Goal: Task Accomplishment & Management: Use online tool/utility

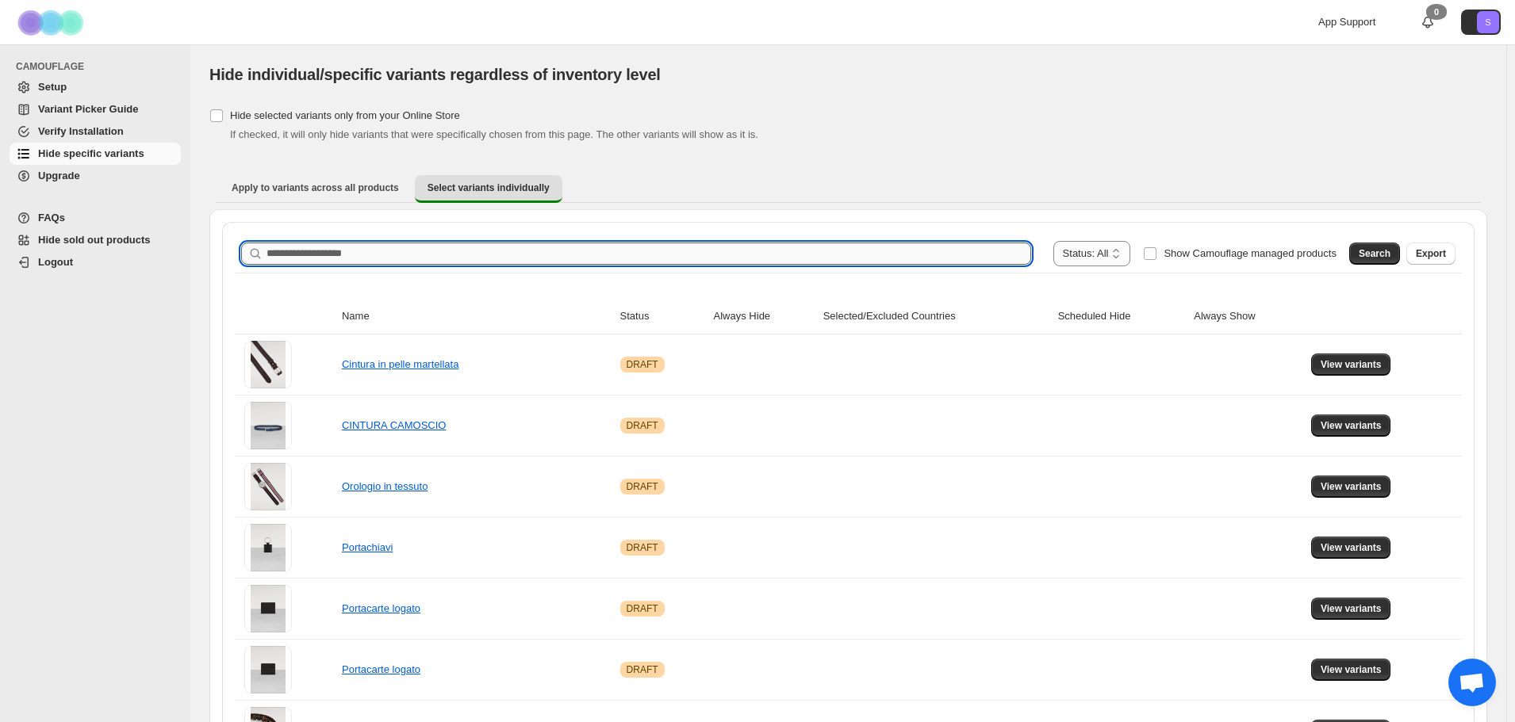
click at [337, 262] on input "Search product name" at bounding box center [648, 254] width 764 height 22
type input "*"
type input "*****"
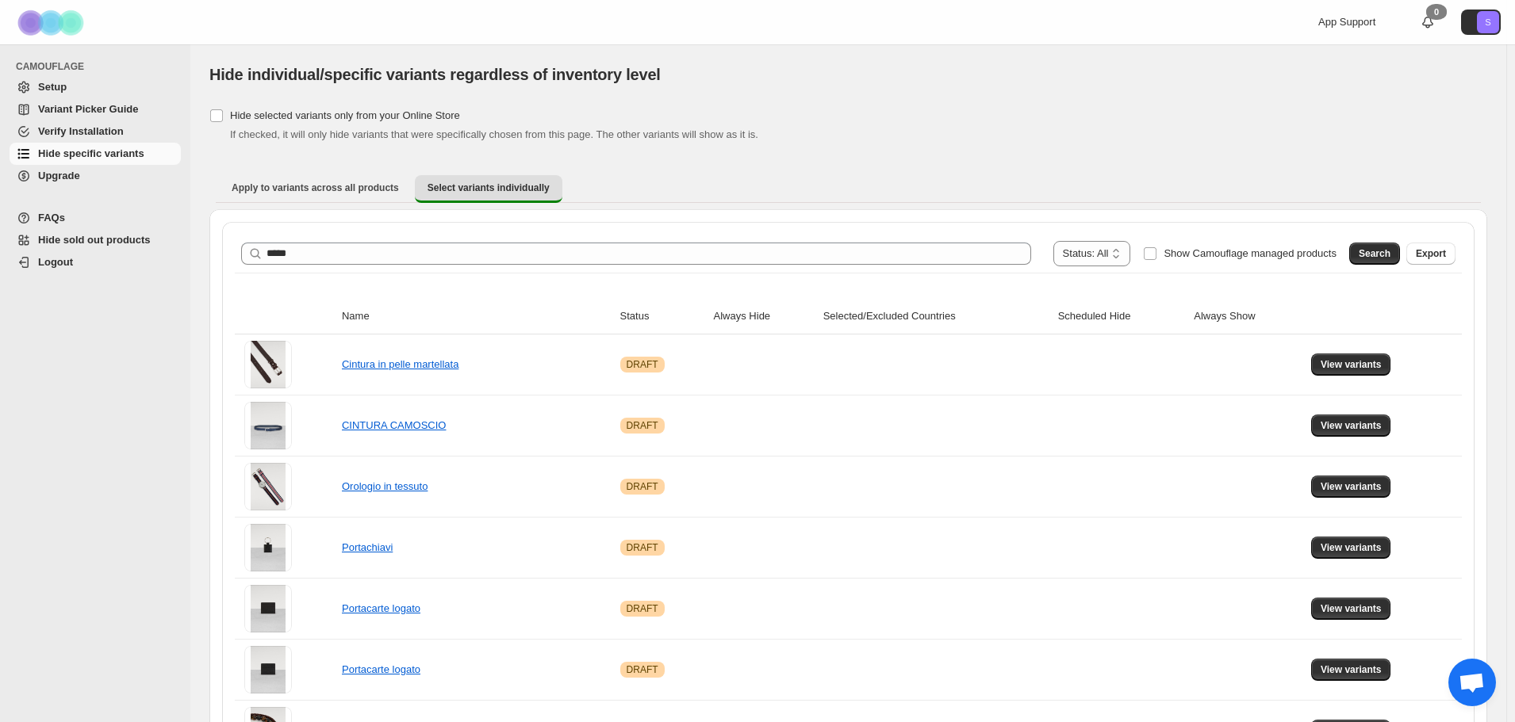
click at [1383, 266] on div "**********" at bounding box center [848, 254] width 1227 height 38
click at [1381, 260] on button "Search" at bounding box center [1374, 254] width 51 height 22
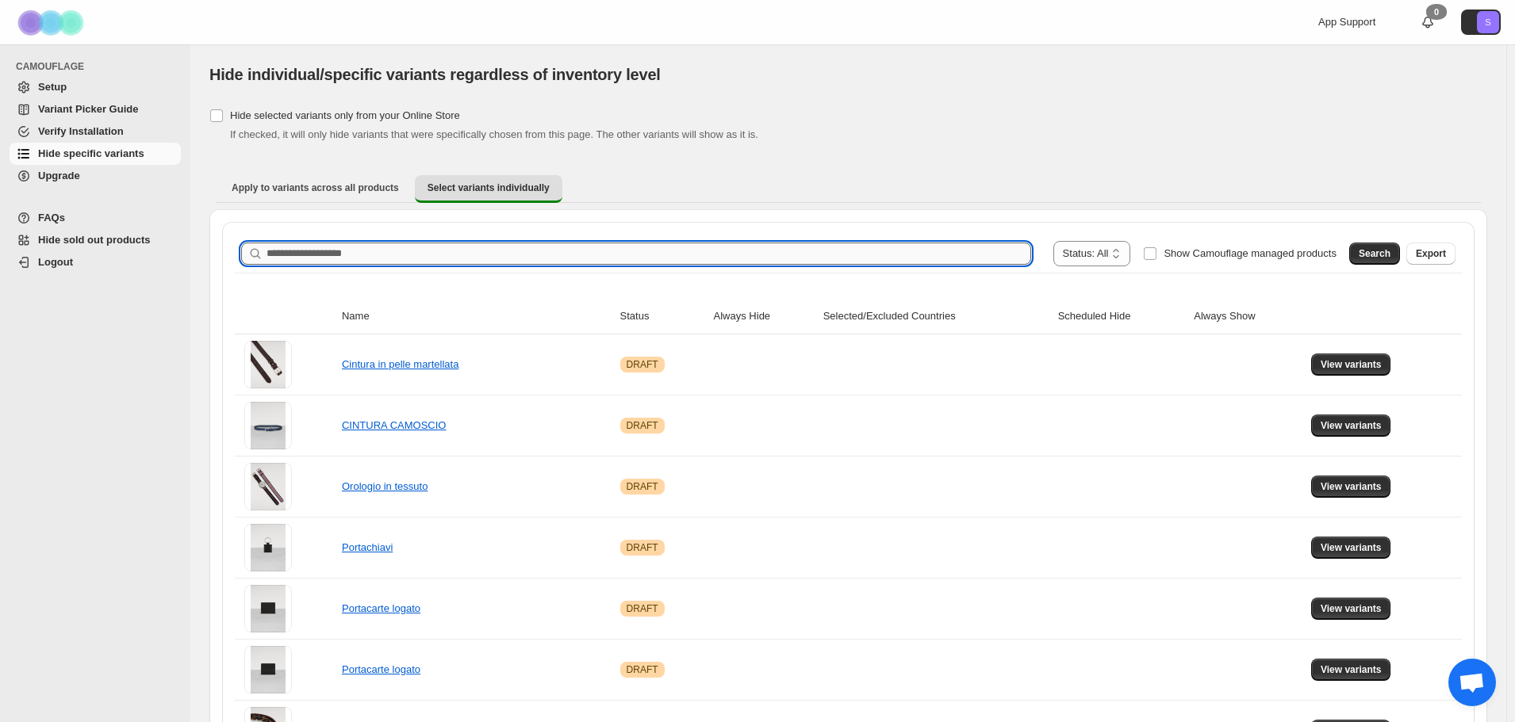
click at [446, 254] on input "Search product name" at bounding box center [648, 254] width 764 height 22
type input "*****"
click at [1375, 259] on span "Search" at bounding box center [1374, 253] width 32 height 13
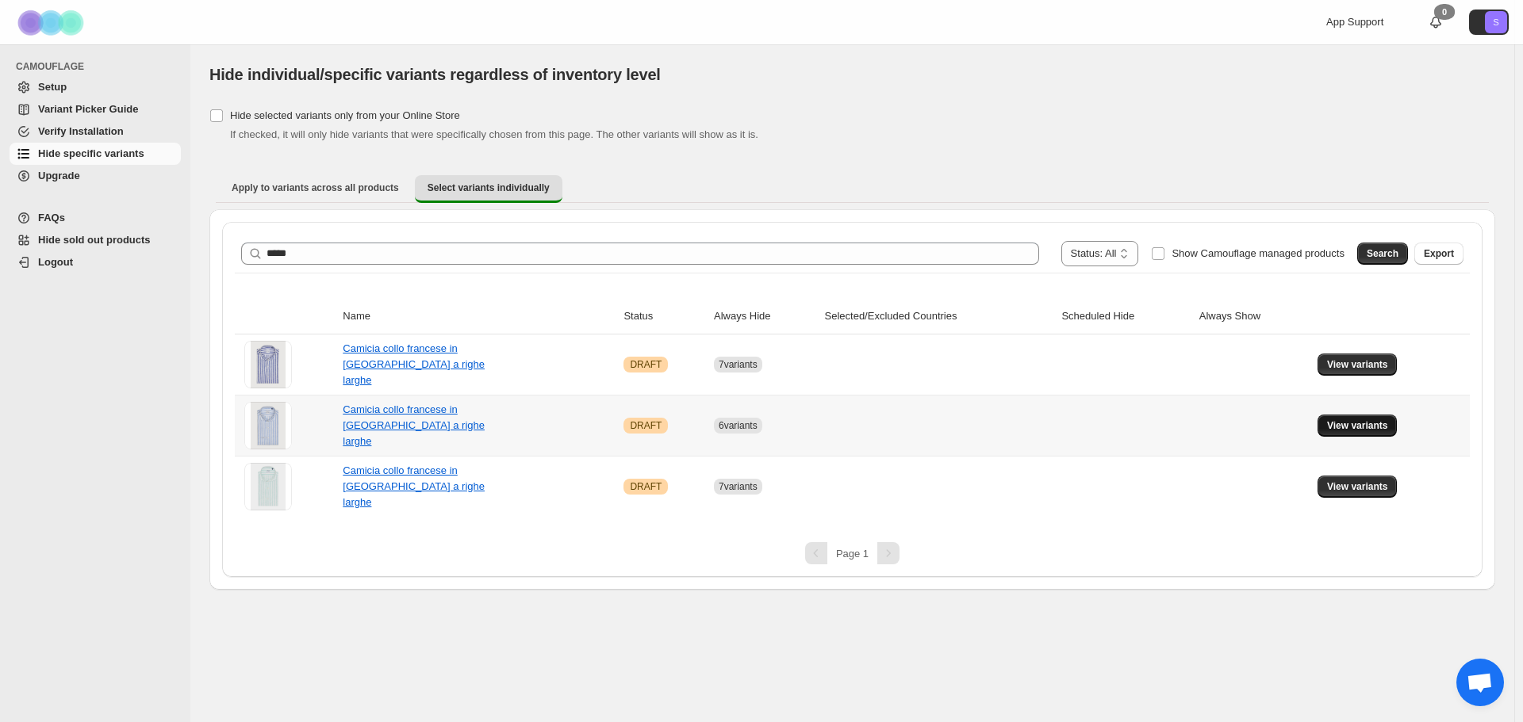
click at [1344, 426] on span "View variants" at bounding box center [1357, 425] width 61 height 13
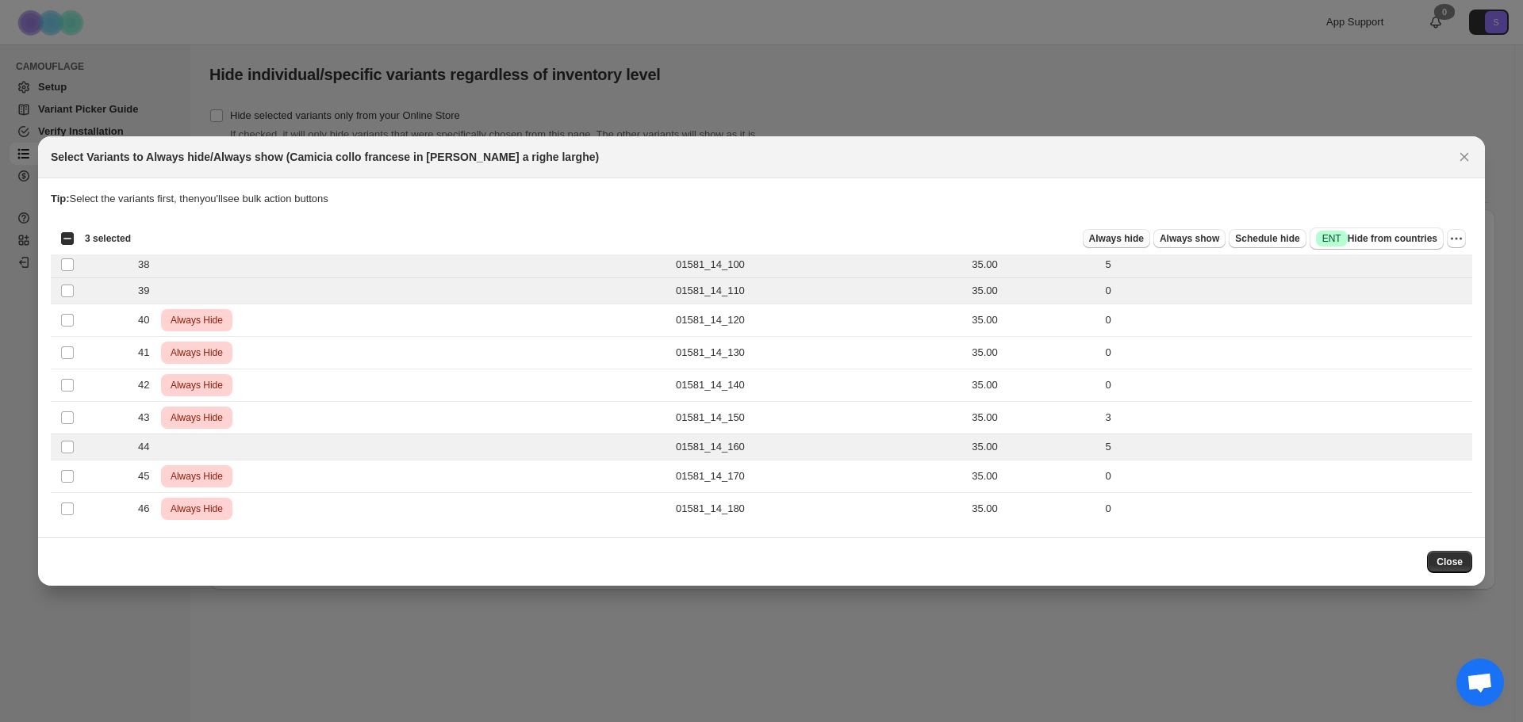
click at [1116, 232] on button "Always hide" at bounding box center [1115, 238] width 67 height 19
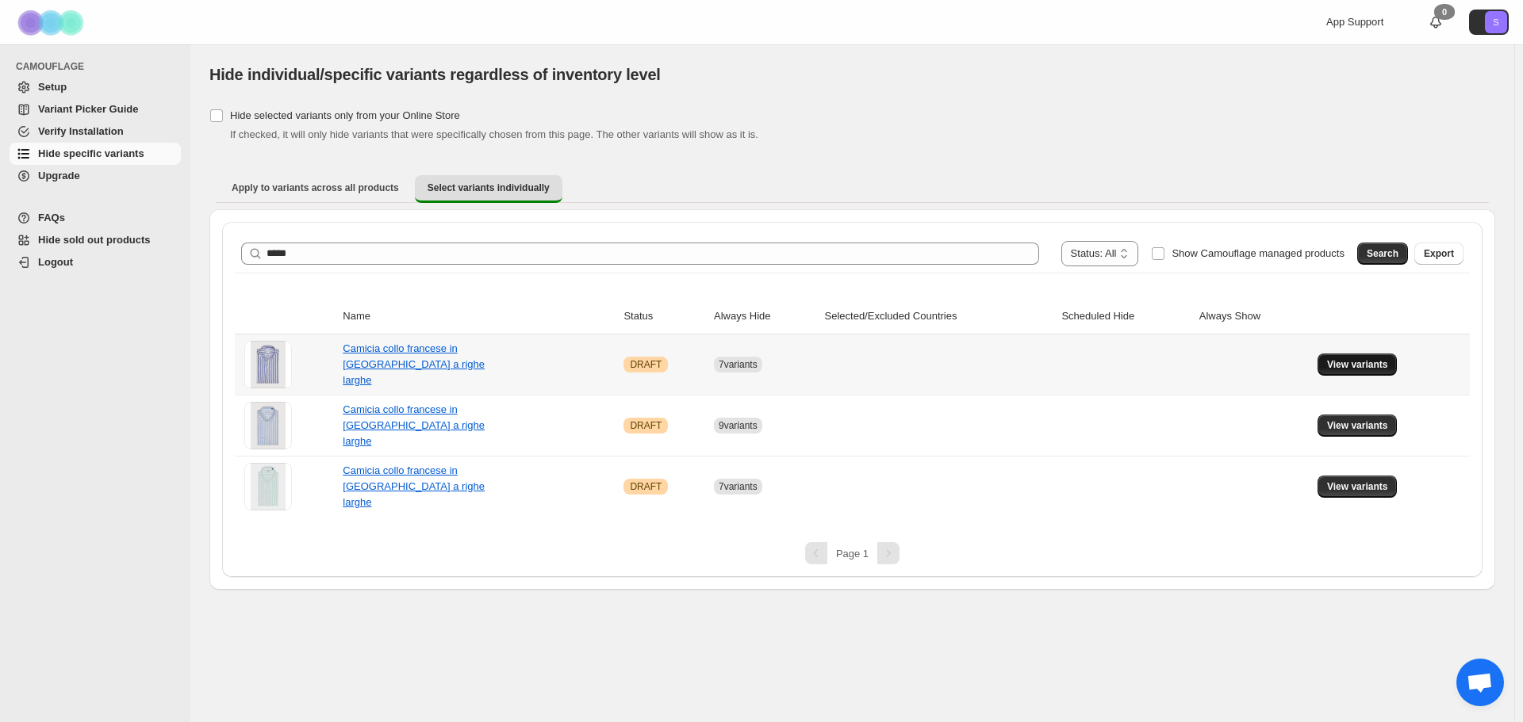
click at [1367, 365] on span "View variants" at bounding box center [1357, 364] width 61 height 13
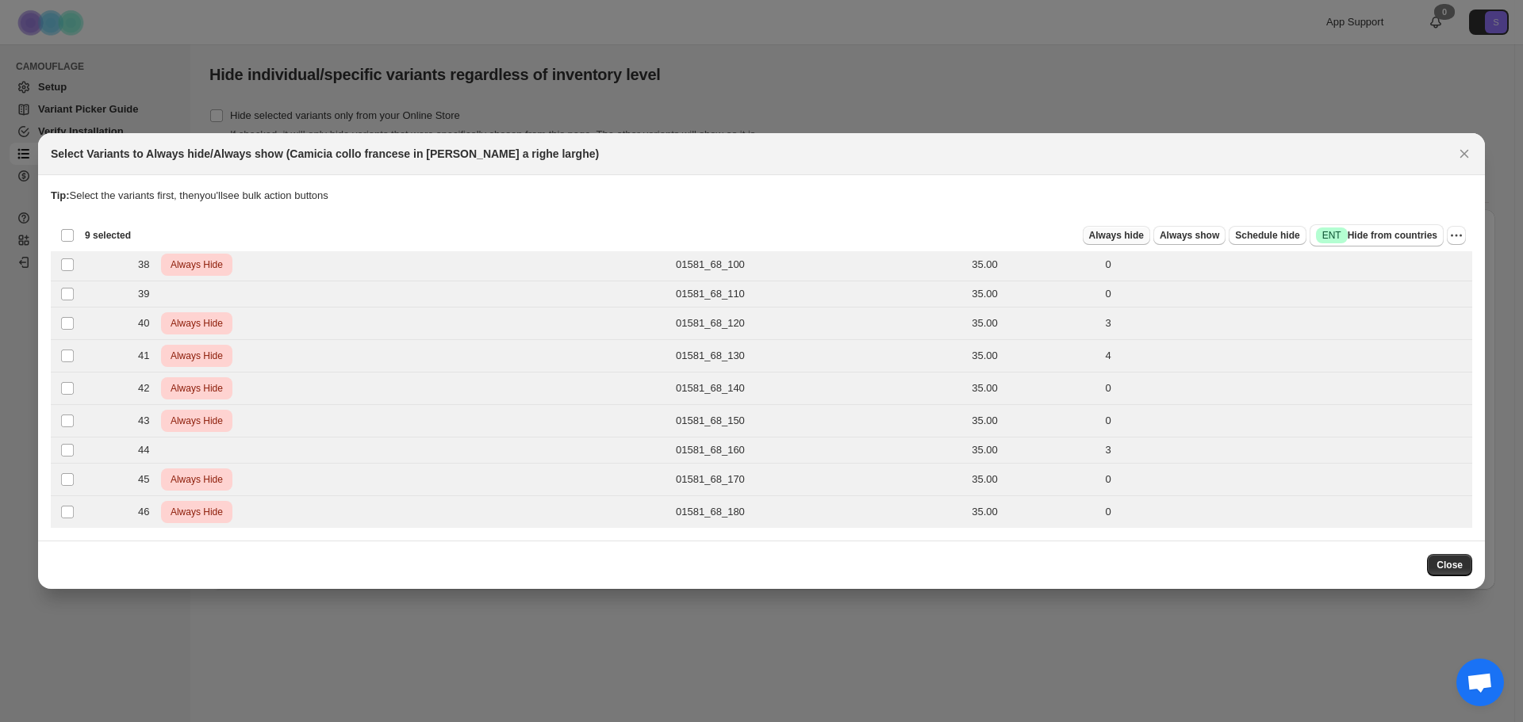
click at [1137, 242] on button "Always hide" at bounding box center [1115, 235] width 67 height 19
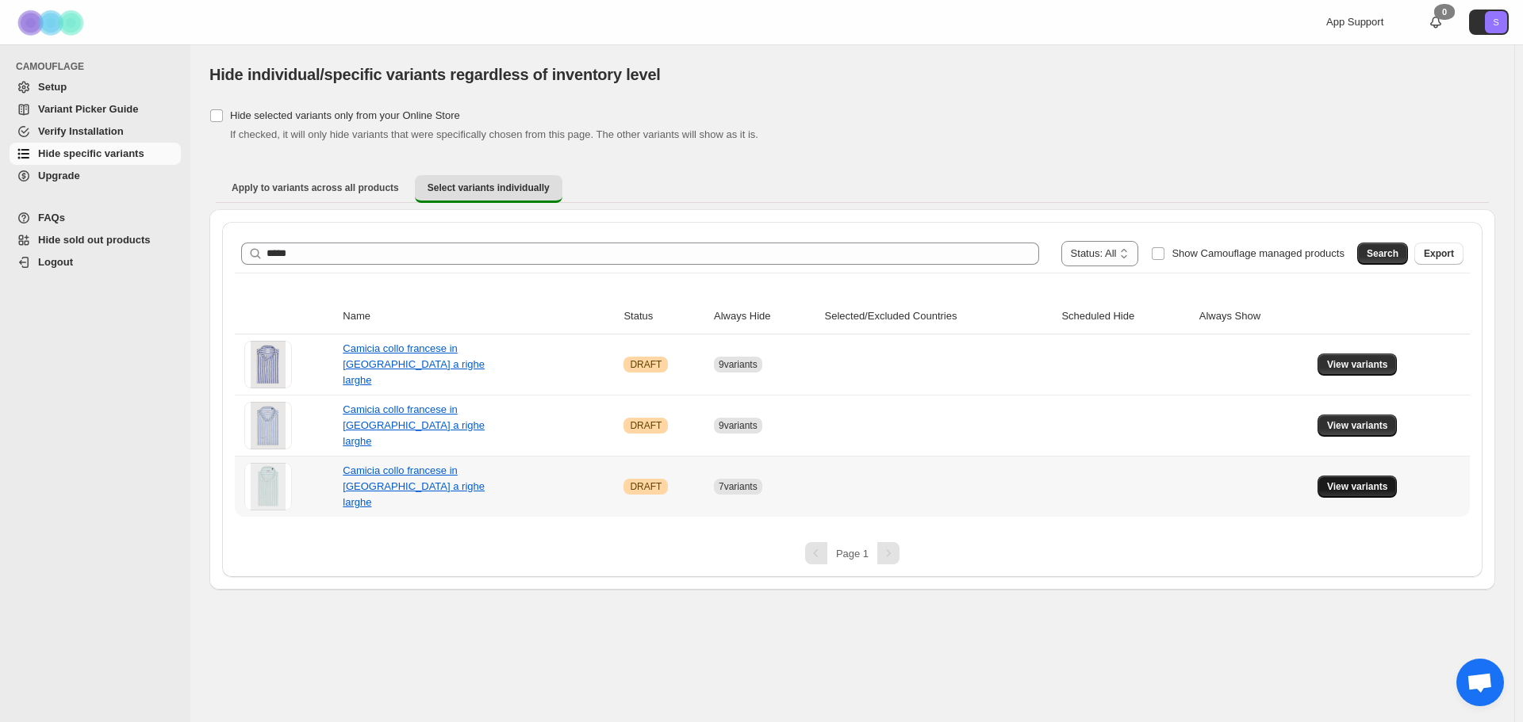
click at [1381, 496] on button "View variants" at bounding box center [1357, 487] width 80 height 22
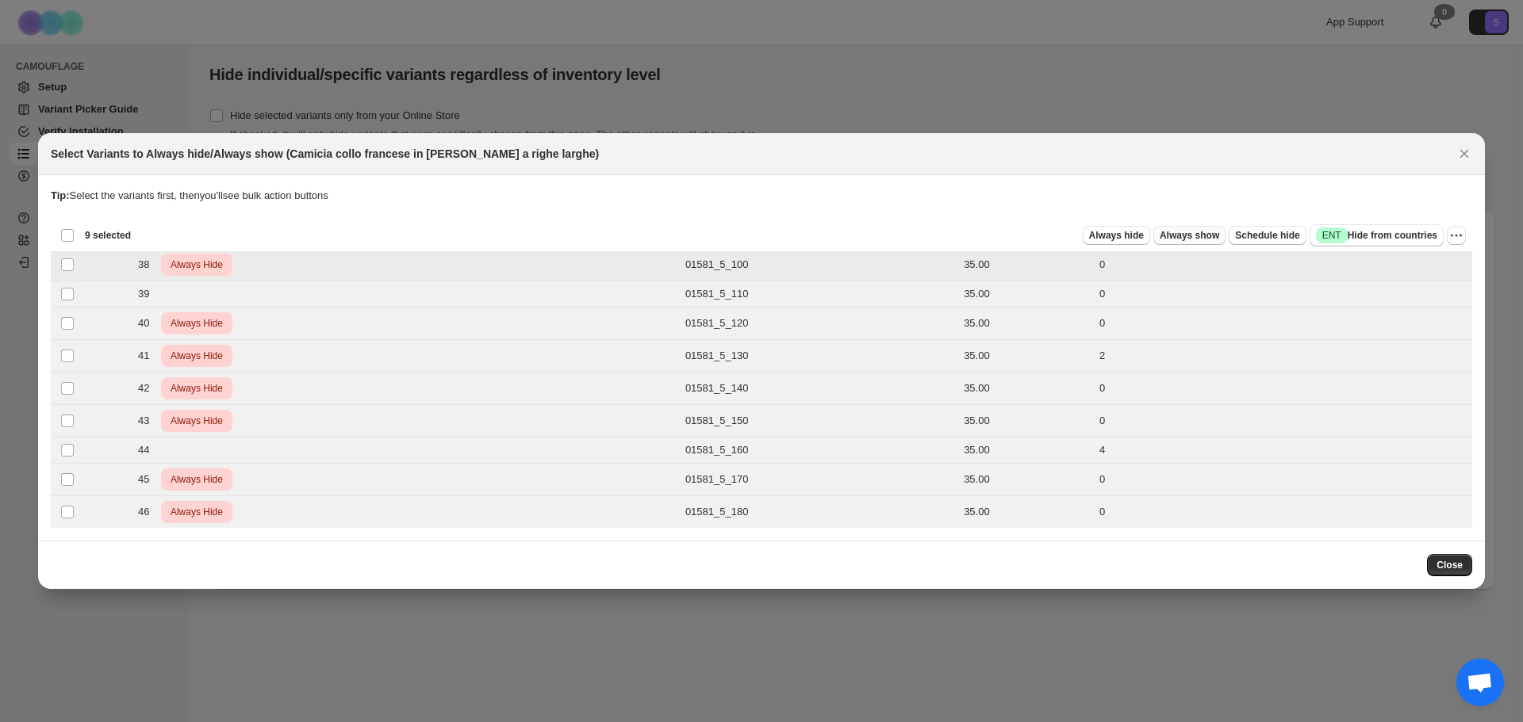
click at [1181, 240] on span "Always show" at bounding box center [1188, 235] width 59 height 13
click at [1136, 239] on span "Always hide" at bounding box center [1116, 235] width 55 height 13
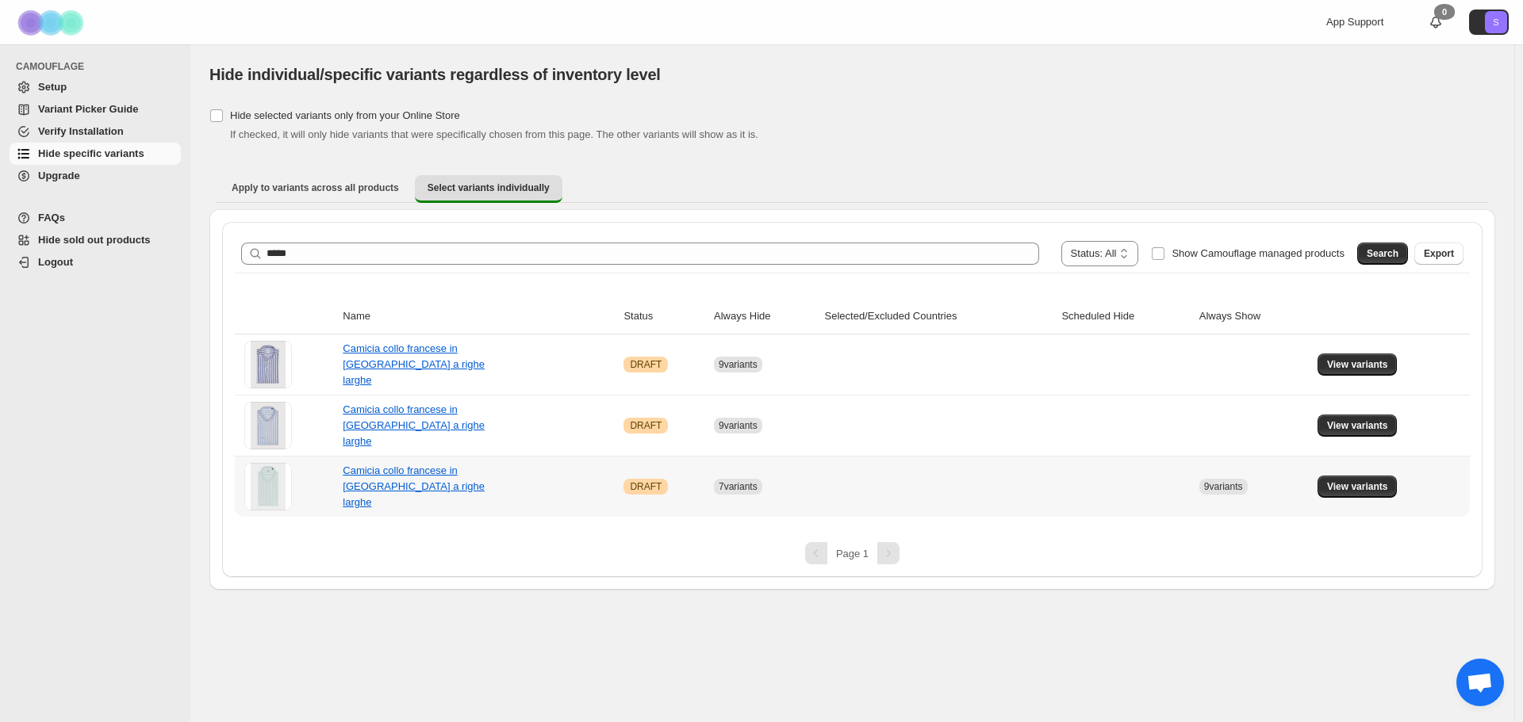
click at [1385, 500] on td "View variants" at bounding box center [1390, 486] width 157 height 61
click at [1372, 489] on span "View variants" at bounding box center [1357, 487] width 61 height 13
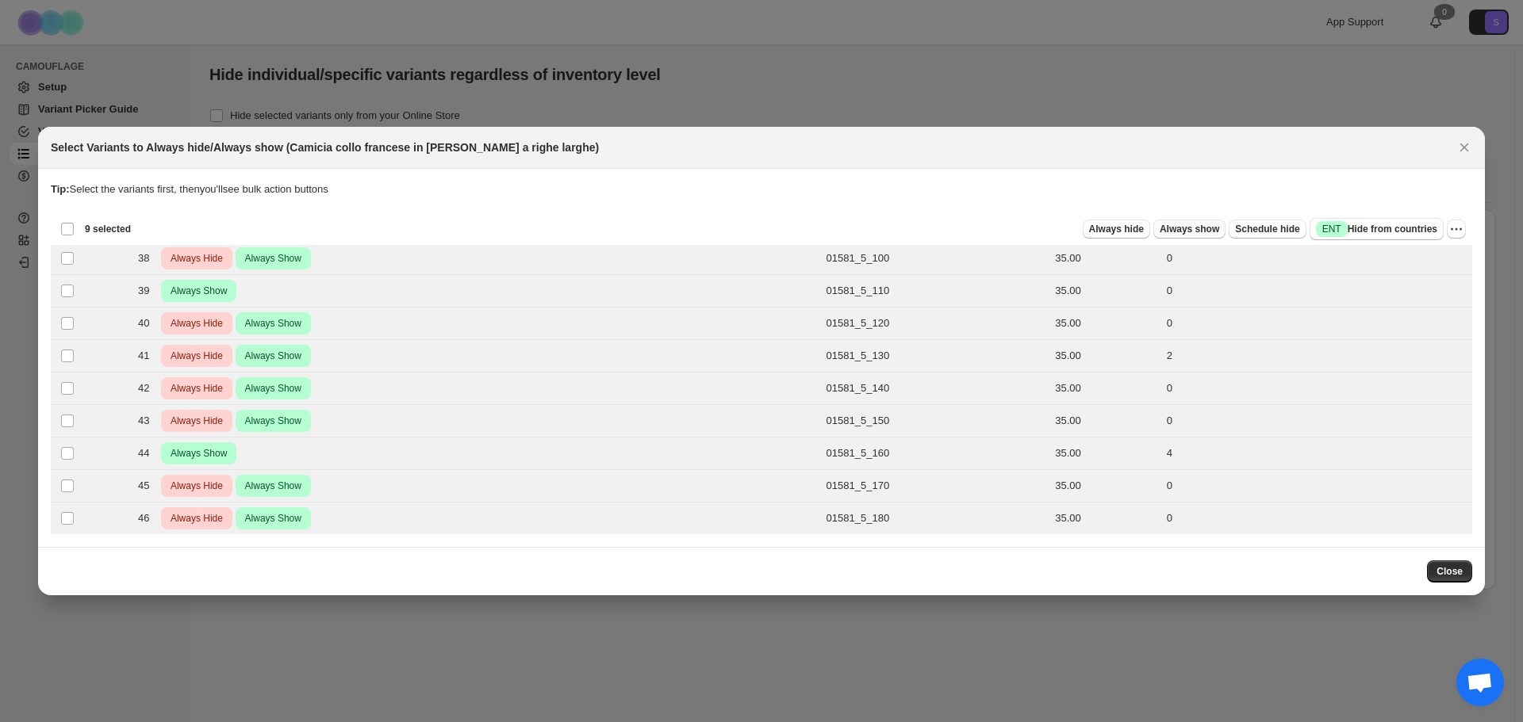
click at [1214, 233] on span "Always show" at bounding box center [1188, 229] width 59 height 13
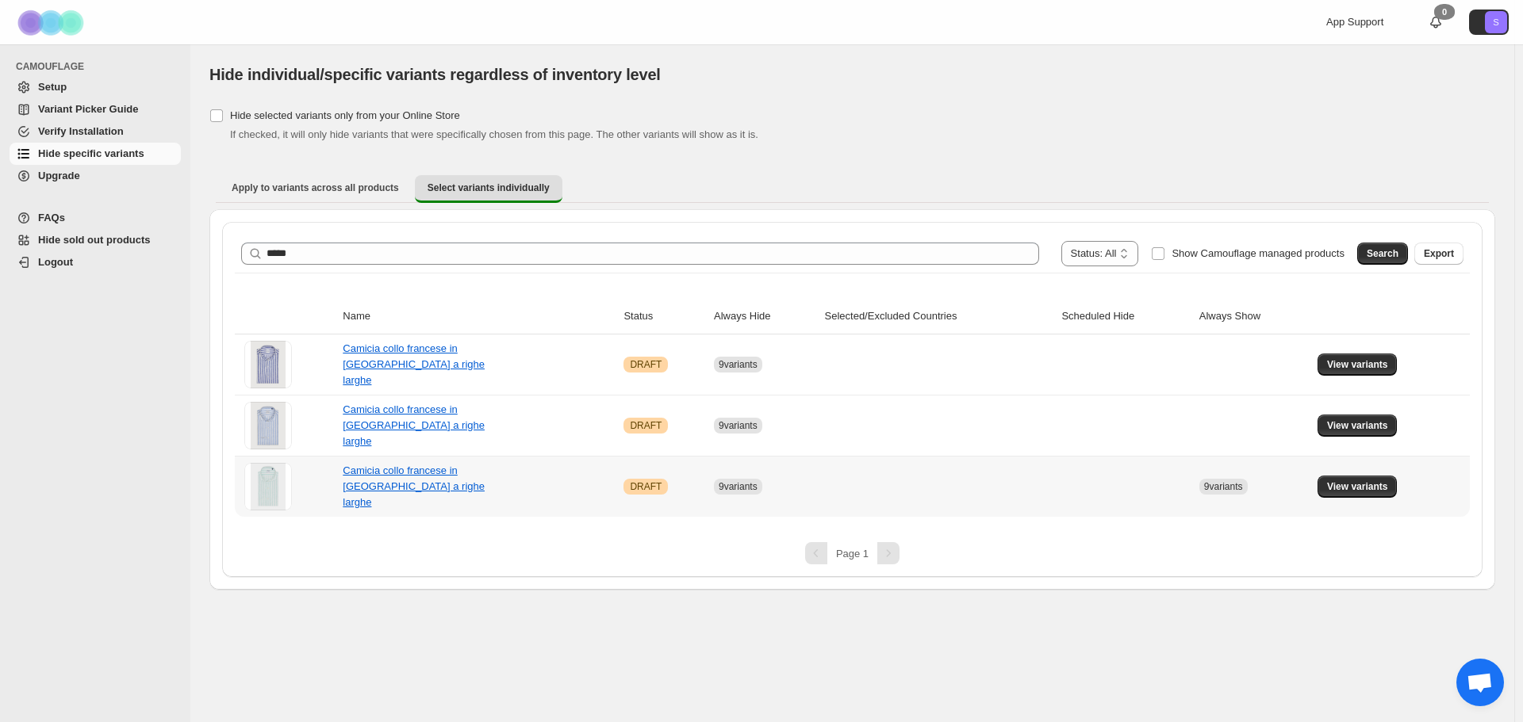
click at [1341, 498] on td "View variants" at bounding box center [1390, 486] width 157 height 61
click at [1354, 486] on span "View variants" at bounding box center [1357, 487] width 61 height 13
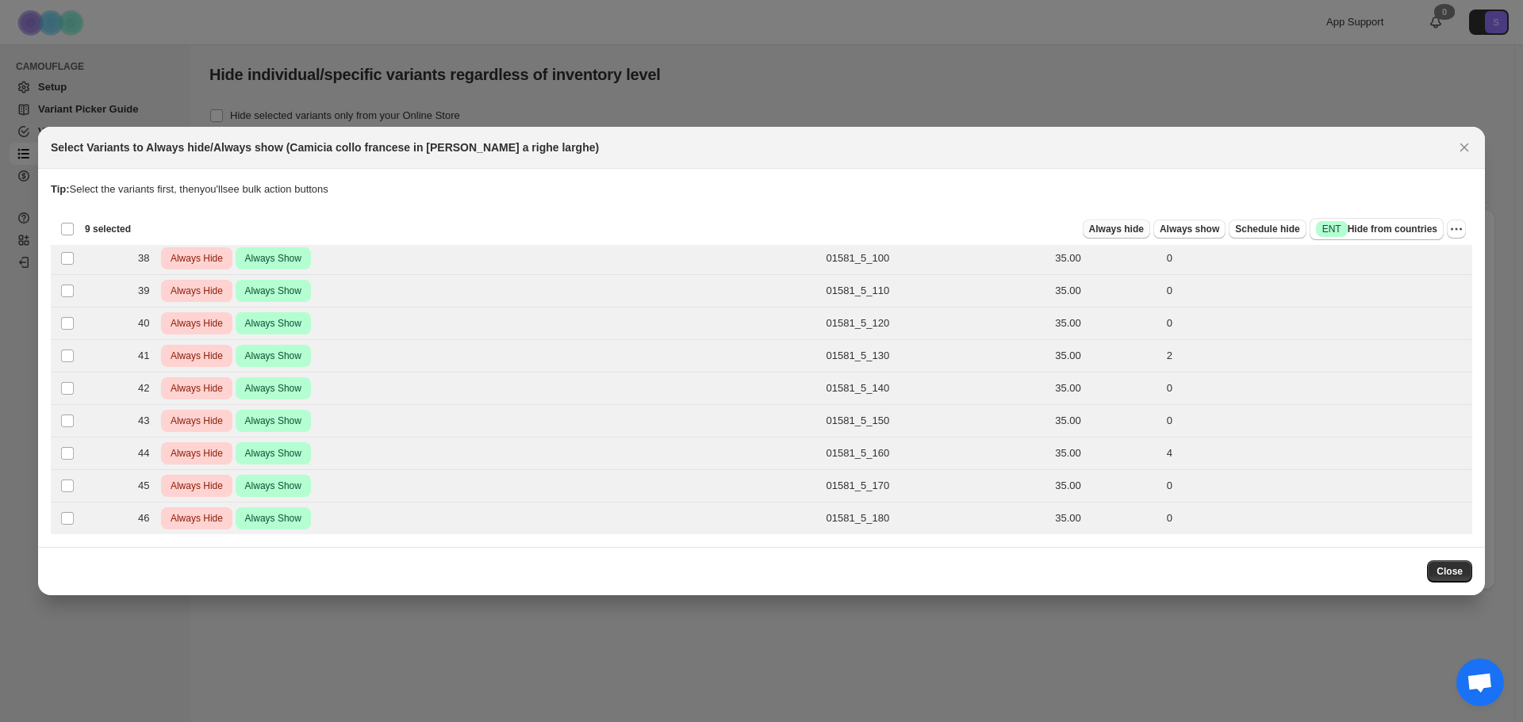
click at [1130, 232] on span "Always hide" at bounding box center [1116, 229] width 55 height 13
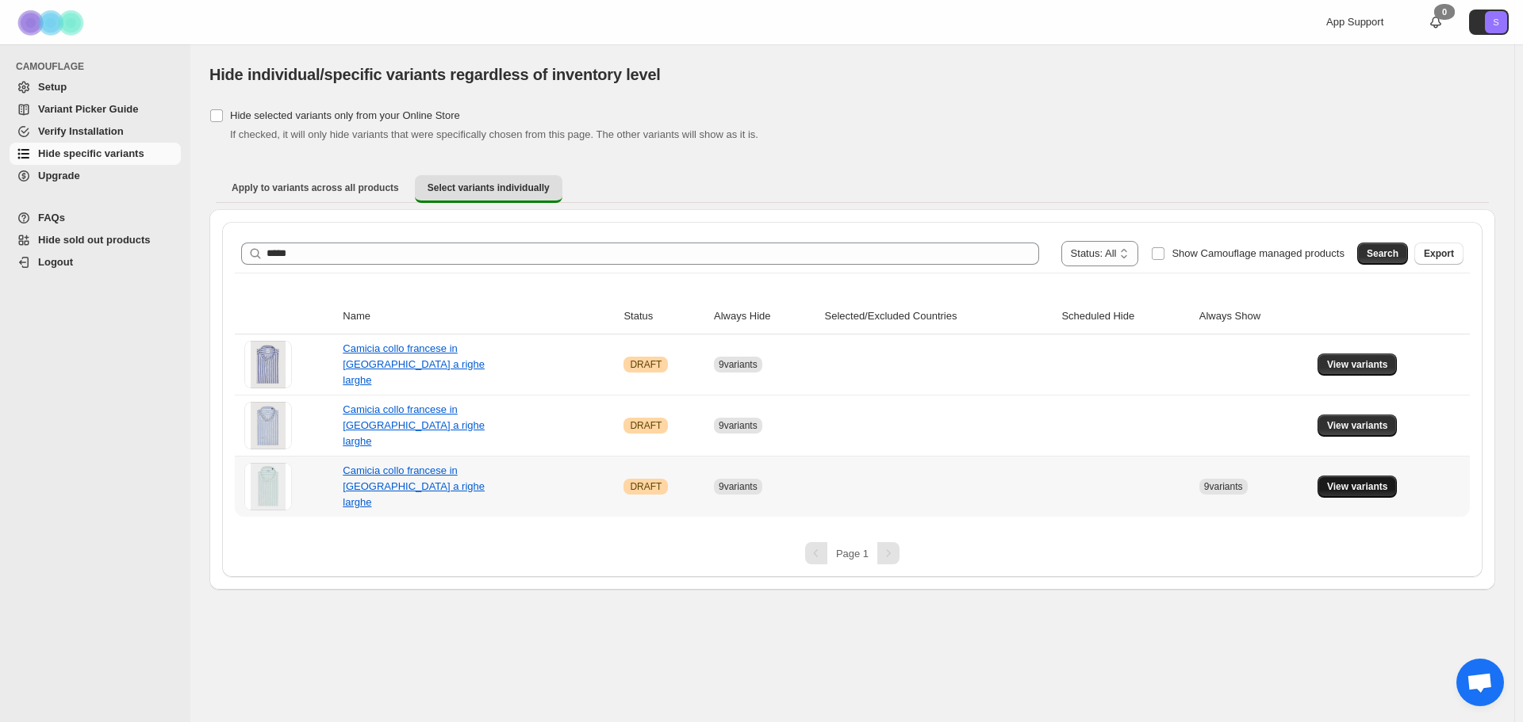
click at [1368, 485] on span "View variants" at bounding box center [1357, 487] width 61 height 13
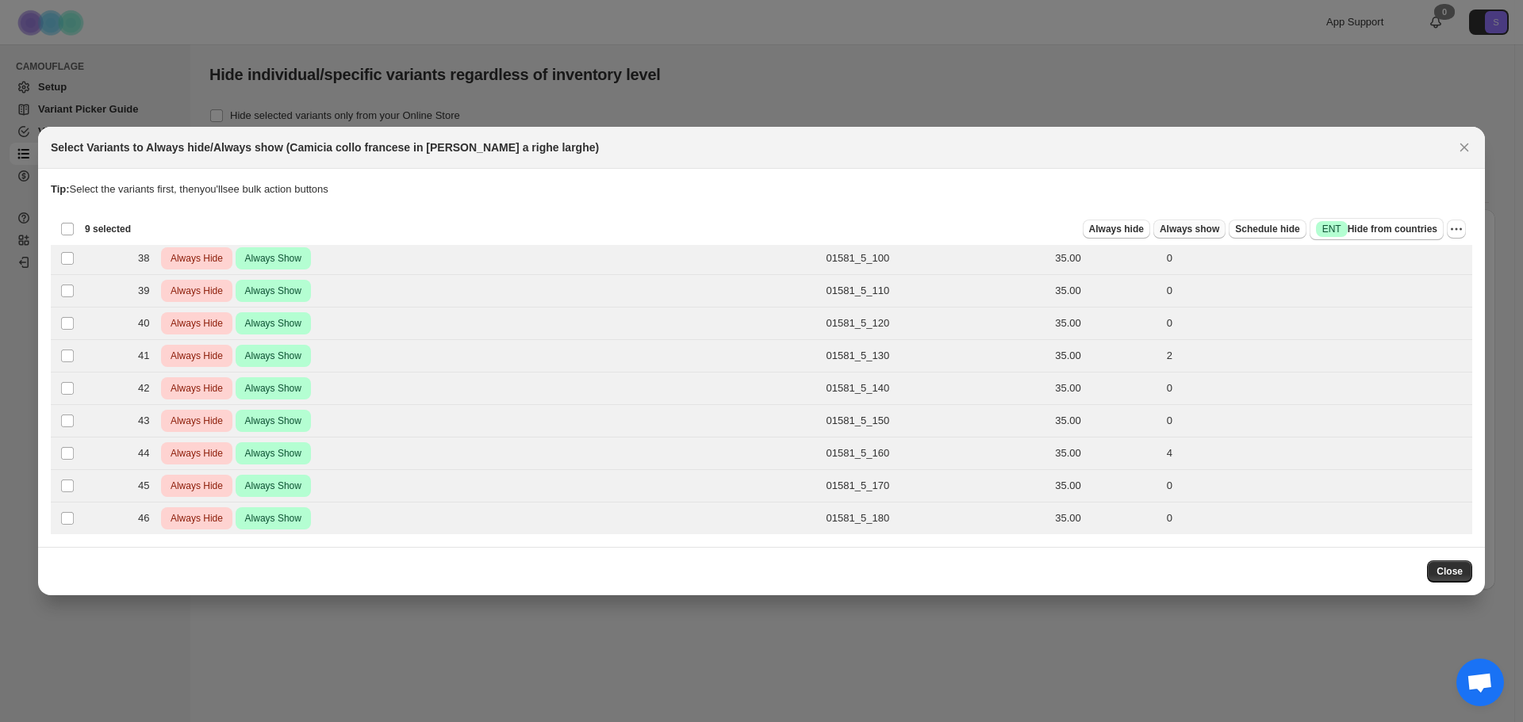
click at [1221, 236] on button "Always show" at bounding box center [1189, 229] width 72 height 19
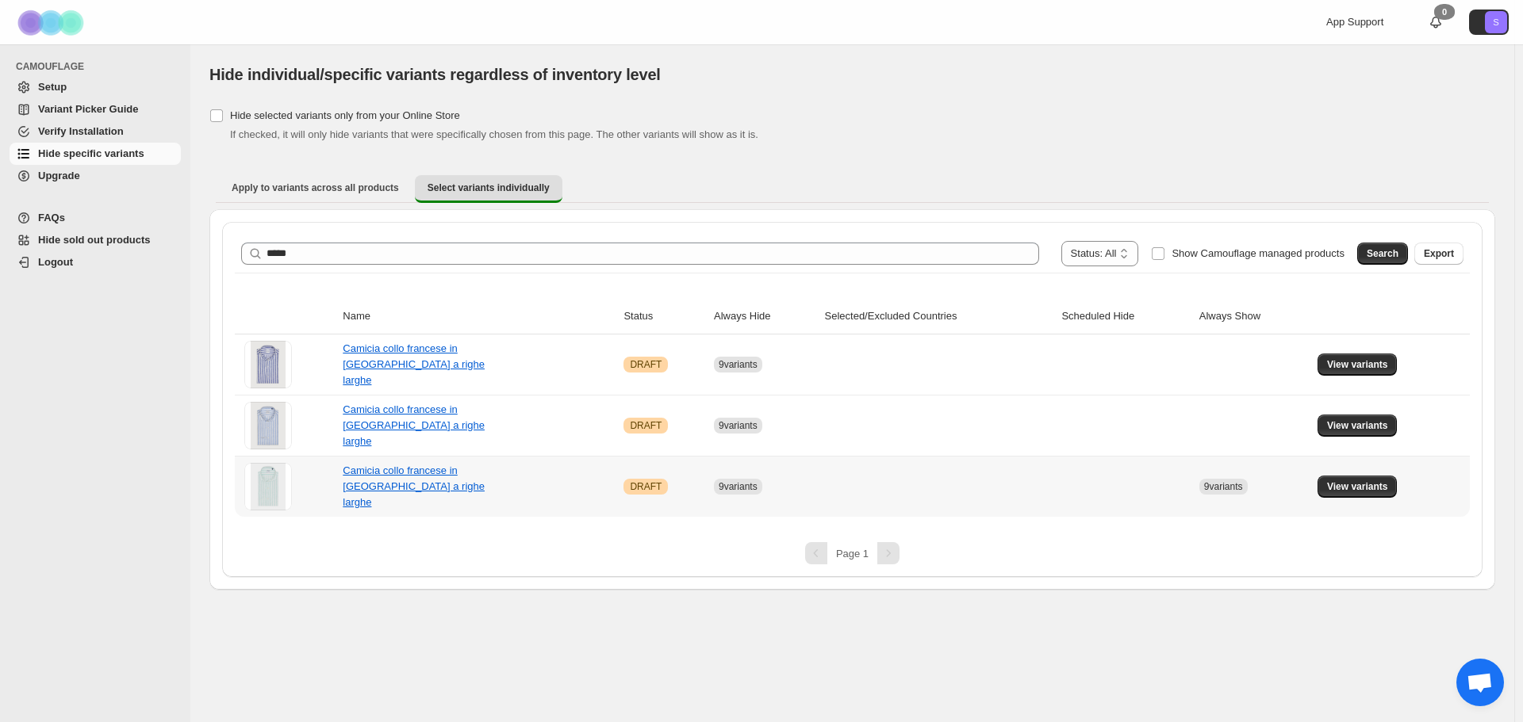
drag, startPoint x: 1358, startPoint y: 493, endPoint x: 1186, endPoint y: 537, distance: 176.7
click at [1358, 492] on button "View variants" at bounding box center [1357, 487] width 80 height 22
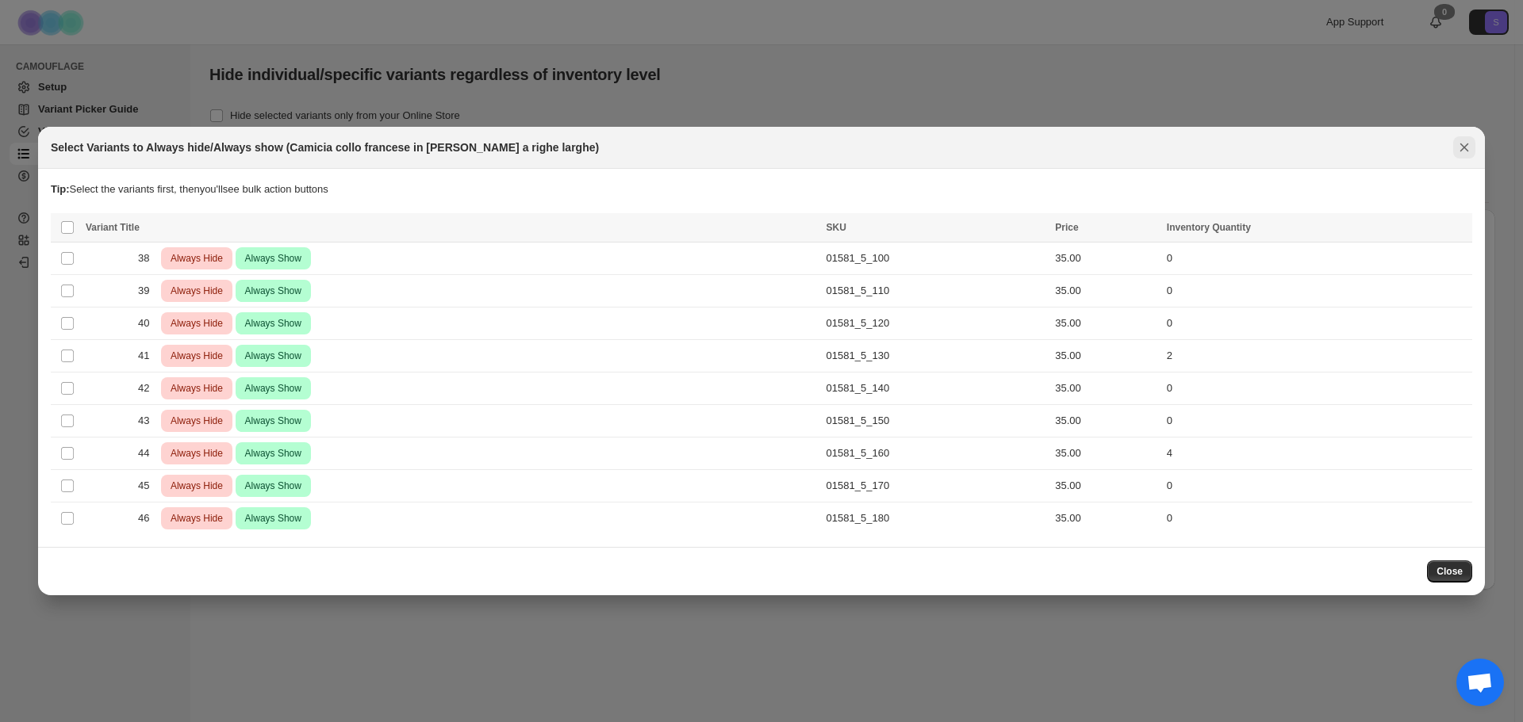
click at [1464, 150] on icon "Close" at bounding box center [1464, 148] width 16 height 16
